Goal: Transaction & Acquisition: Subscribe to service/newsletter

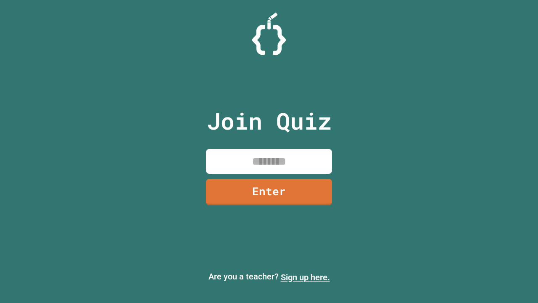
click at [305, 277] on link "Sign up here." at bounding box center [305, 277] width 49 height 10
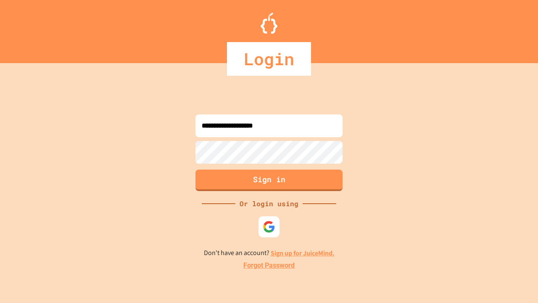
type input "**********"
